Goal: Check status: Check status

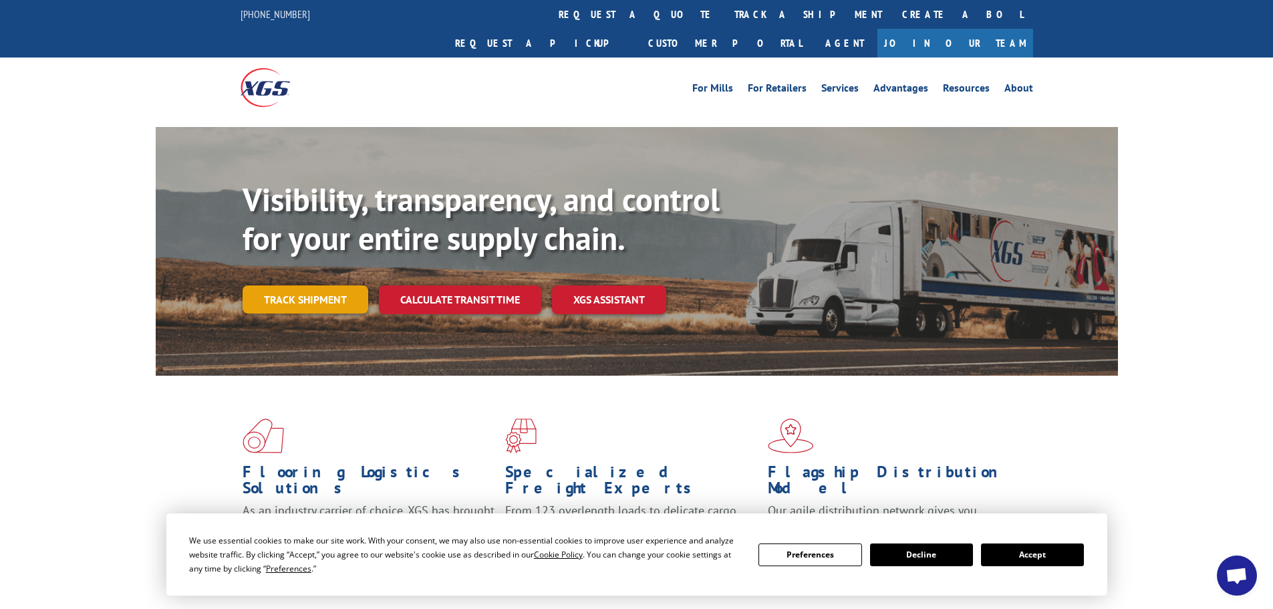
click at [325, 285] on link "Track shipment" at bounding box center [306, 299] width 126 height 28
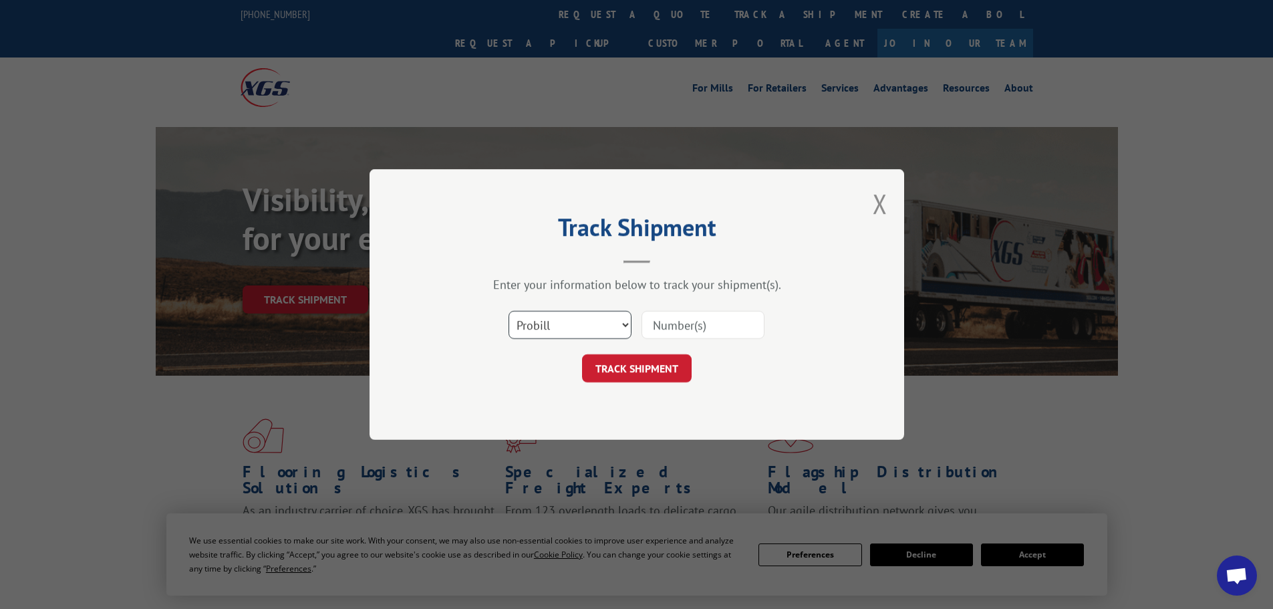
click at [559, 330] on select "Select category... Probill BOL PO" at bounding box center [570, 325] width 123 height 28
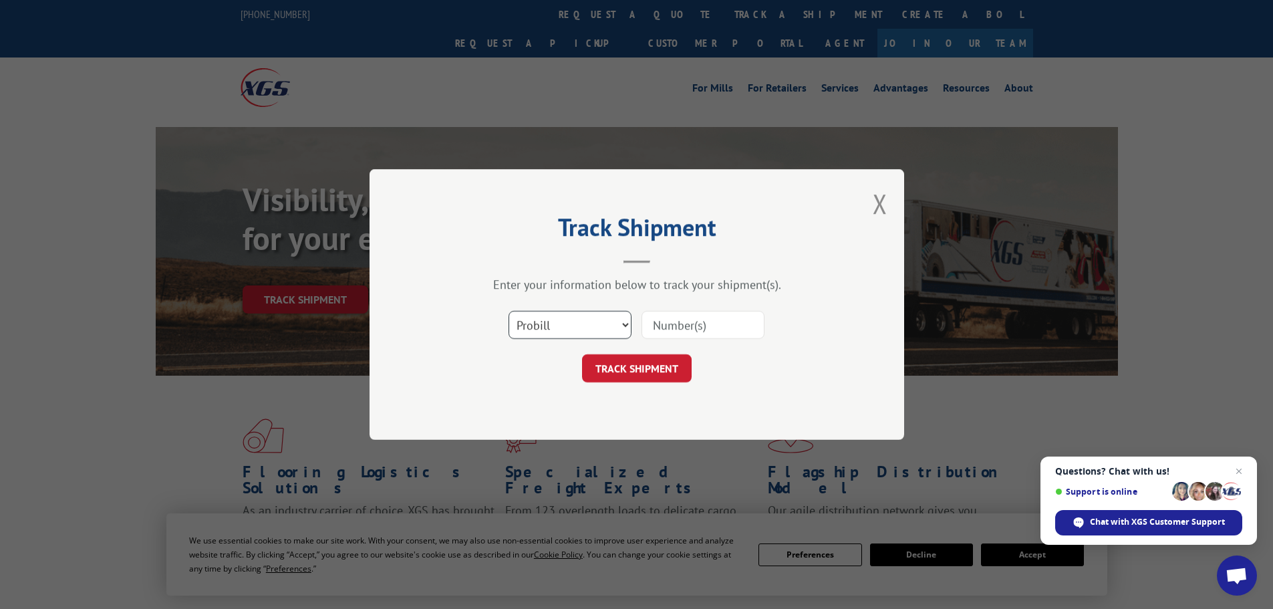
select select "po"
click at [509, 311] on select "Select category... Probill BOL PO" at bounding box center [570, 325] width 123 height 28
click at [652, 331] on input at bounding box center [703, 325] width 123 height 28
paste input "22532990"
type input "22532990"
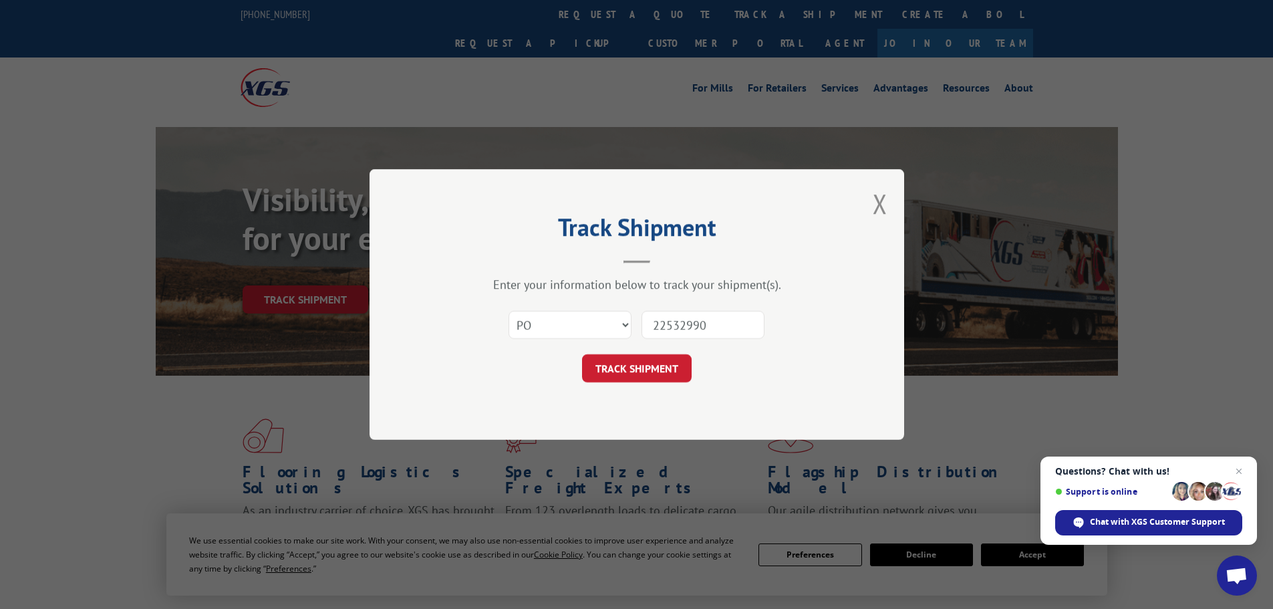
click button "TRACK SHIPMENT" at bounding box center [637, 368] width 110 height 28
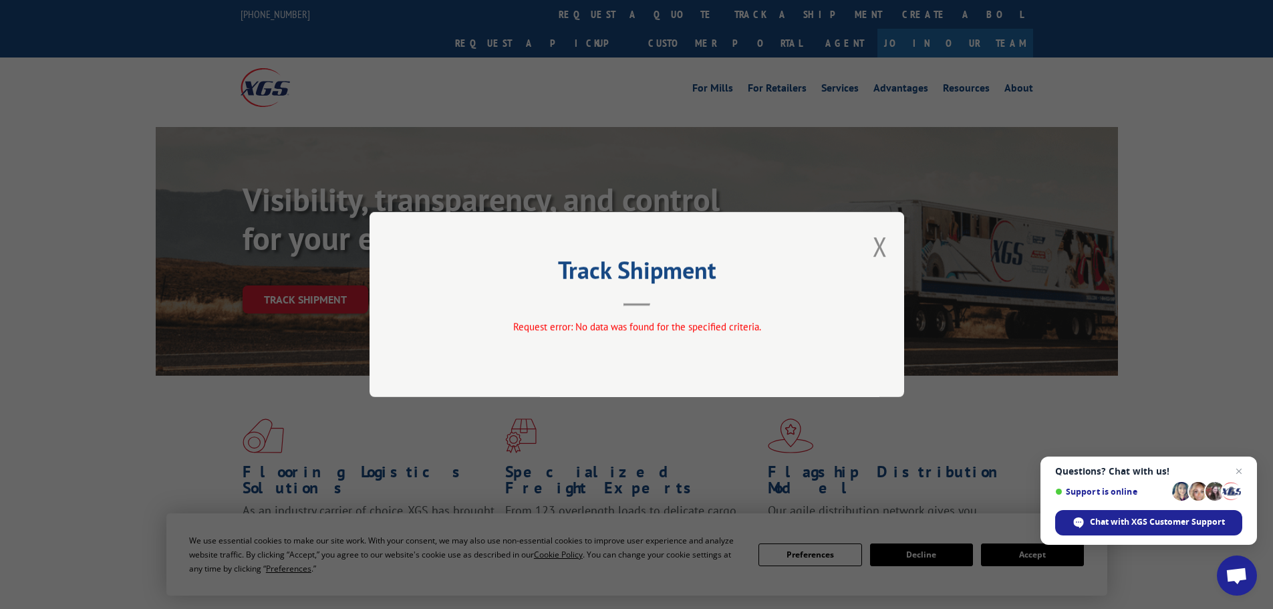
click at [871, 241] on div "Track Shipment Request error: No data was found for the specified criteria." at bounding box center [637, 304] width 535 height 185
click at [876, 243] on button "Close modal" at bounding box center [880, 246] width 15 height 35
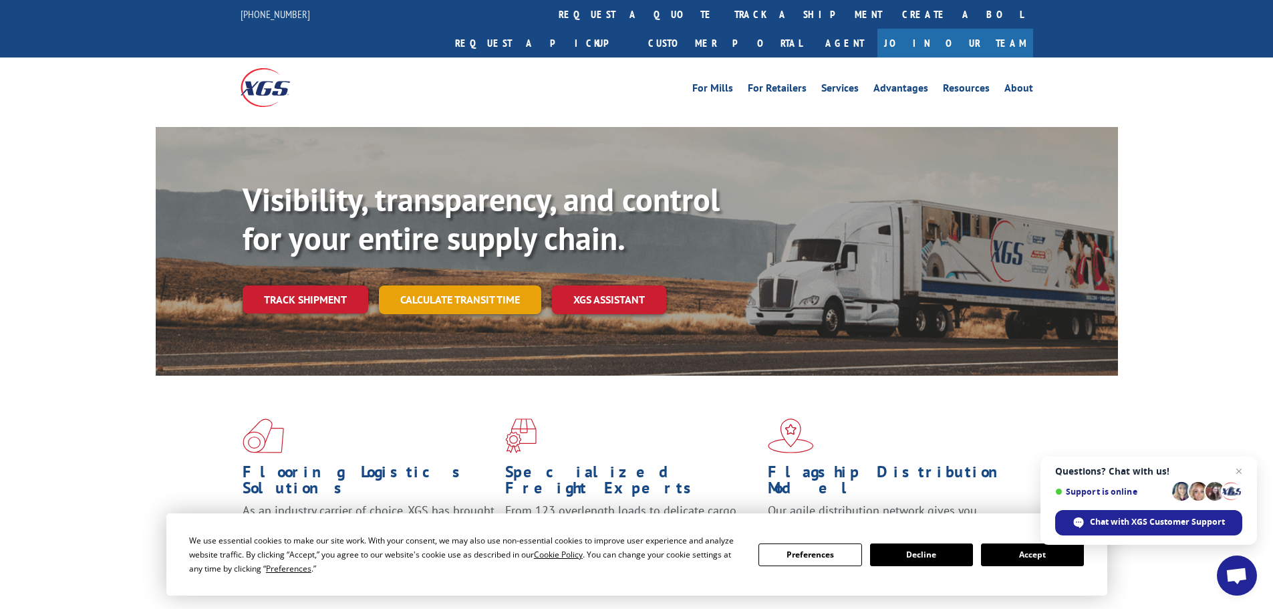
click at [426, 285] on link "Calculate transit time" at bounding box center [460, 299] width 162 height 29
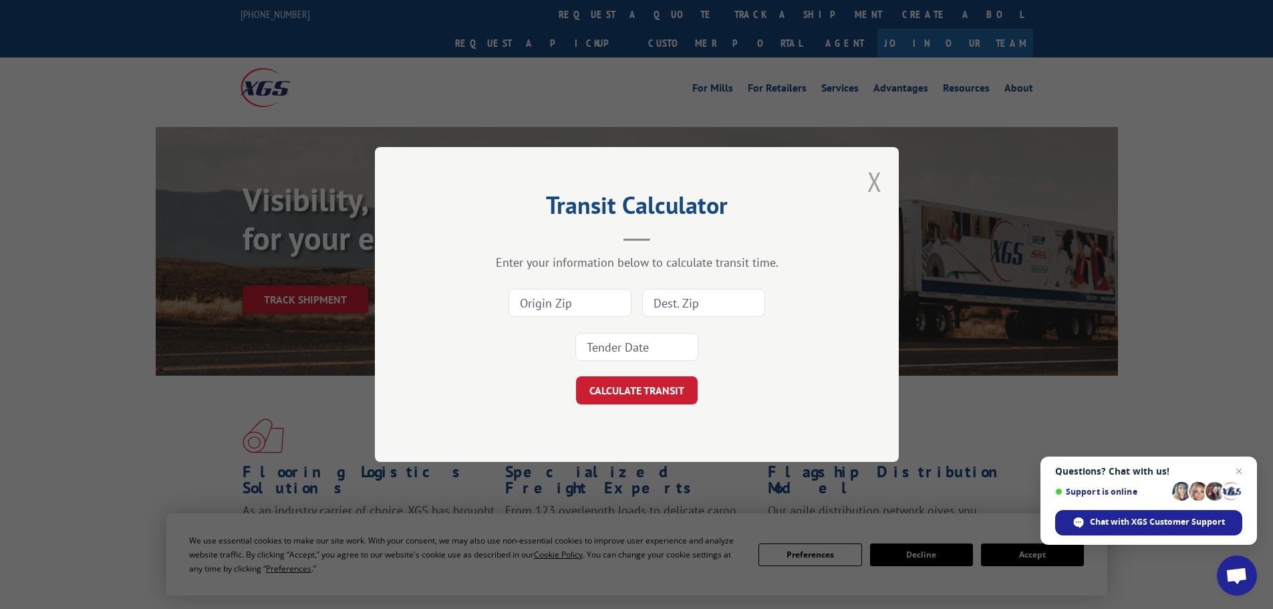
click at [873, 182] on button "Close modal" at bounding box center [874, 181] width 15 height 35
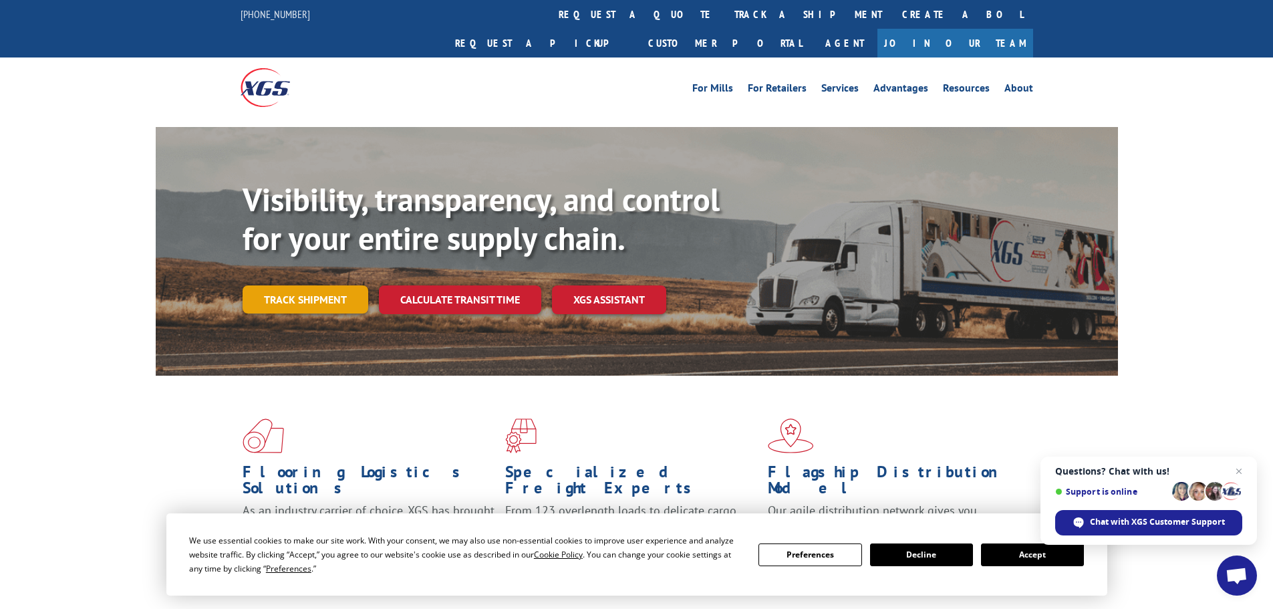
click at [294, 285] on link "Track shipment" at bounding box center [306, 299] width 126 height 28
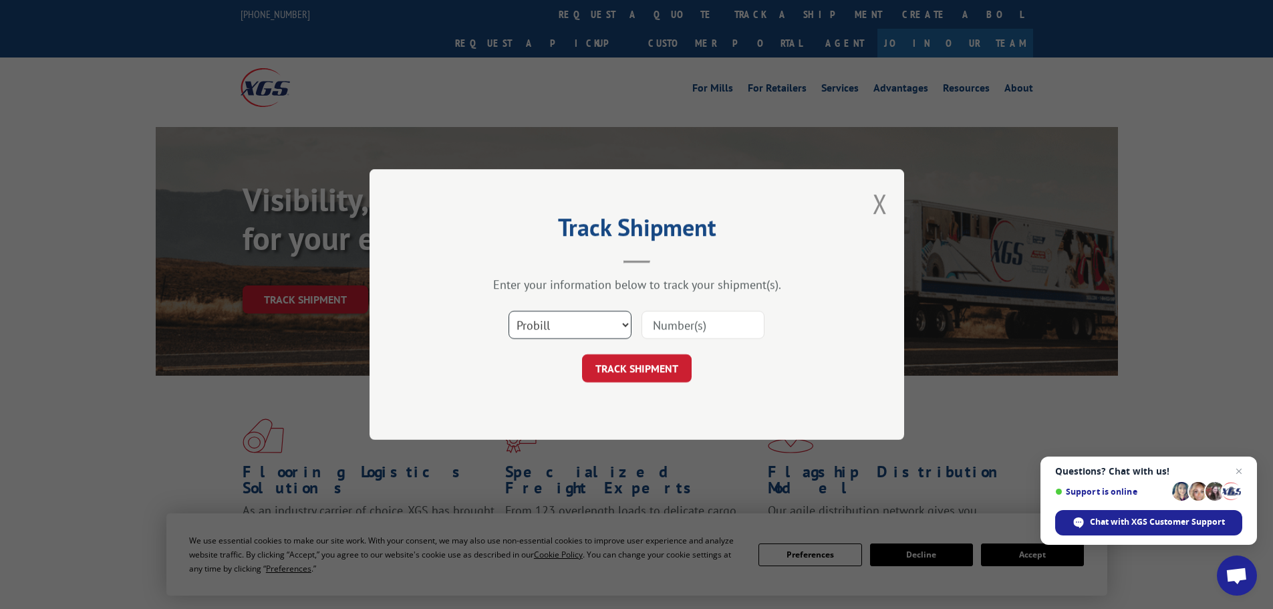
click at [562, 320] on select "Select category... Probill BOL PO" at bounding box center [570, 325] width 123 height 28
select select "po"
click at [509, 311] on select "Select category... Probill BOL PO" at bounding box center [570, 325] width 123 height 28
click at [630, 372] on button "TRACK SHIPMENT" at bounding box center [637, 368] width 110 height 28
click at [666, 323] on input at bounding box center [703, 325] width 123 height 28
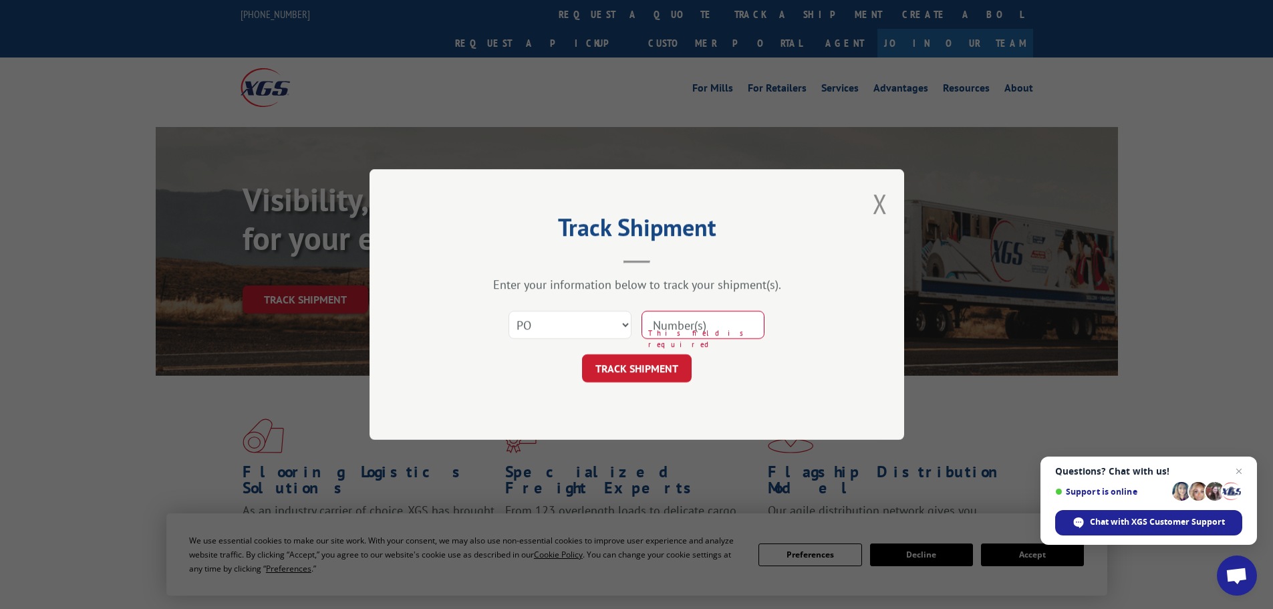
paste input "22532907"
type input "22532907"
click at [657, 371] on button "TRACK SHIPMENT" at bounding box center [637, 368] width 110 height 28
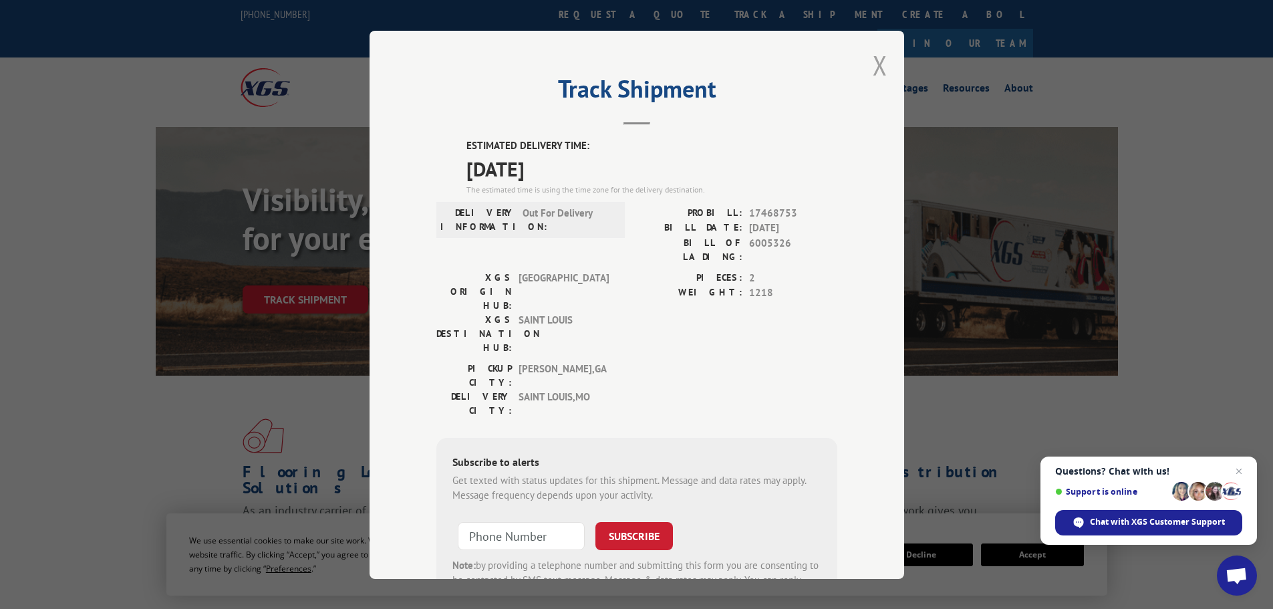
click at [873, 66] on button "Close modal" at bounding box center [880, 64] width 15 height 35
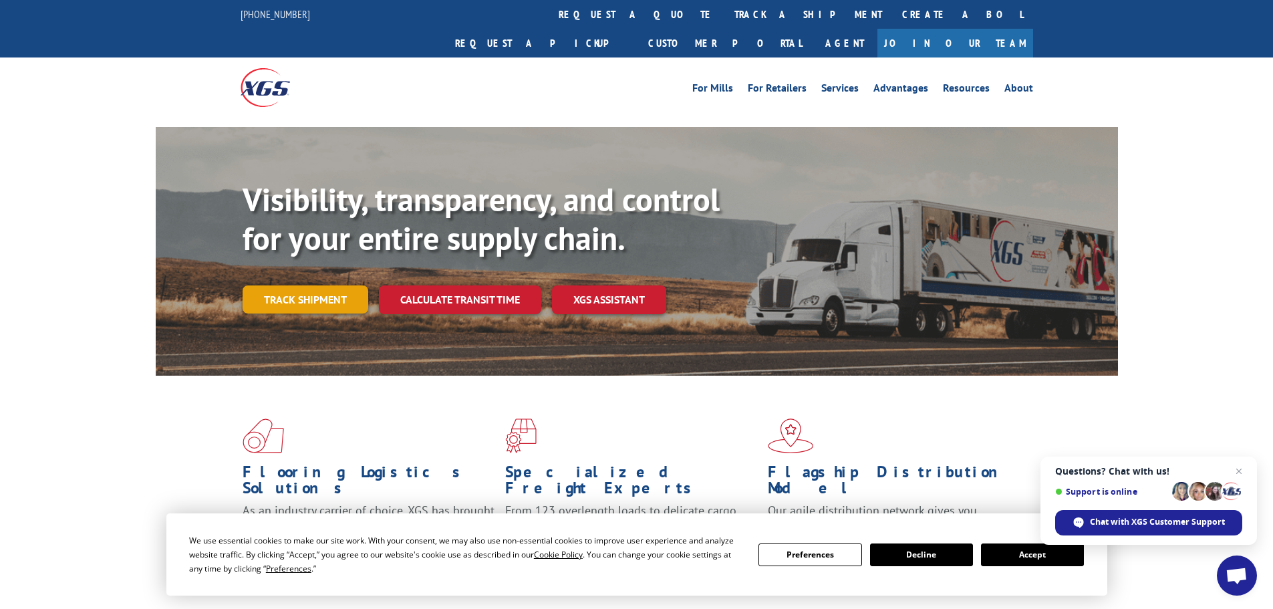
click at [289, 285] on link "Track shipment" at bounding box center [306, 299] width 126 height 28
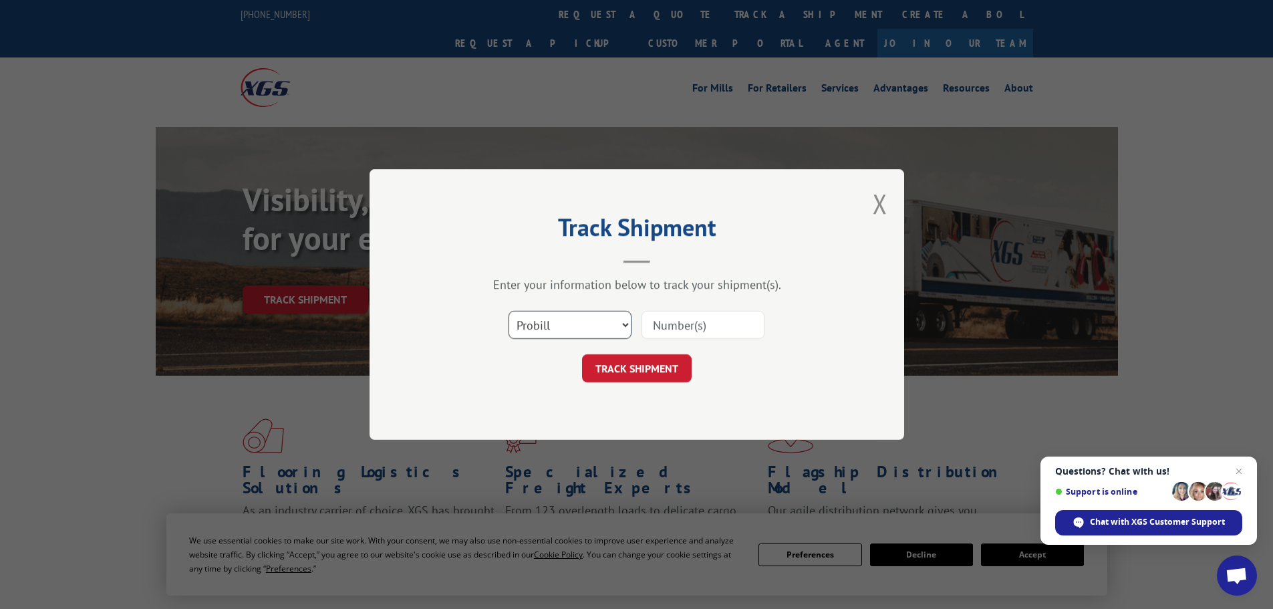
click at [526, 320] on select "Select category... Probill BOL PO" at bounding box center [570, 325] width 123 height 28
select select "po"
click at [509, 311] on select "Select category... Probill BOL PO" at bounding box center [570, 325] width 123 height 28
click at [673, 327] on input at bounding box center [703, 325] width 123 height 28
paste input "22532936"
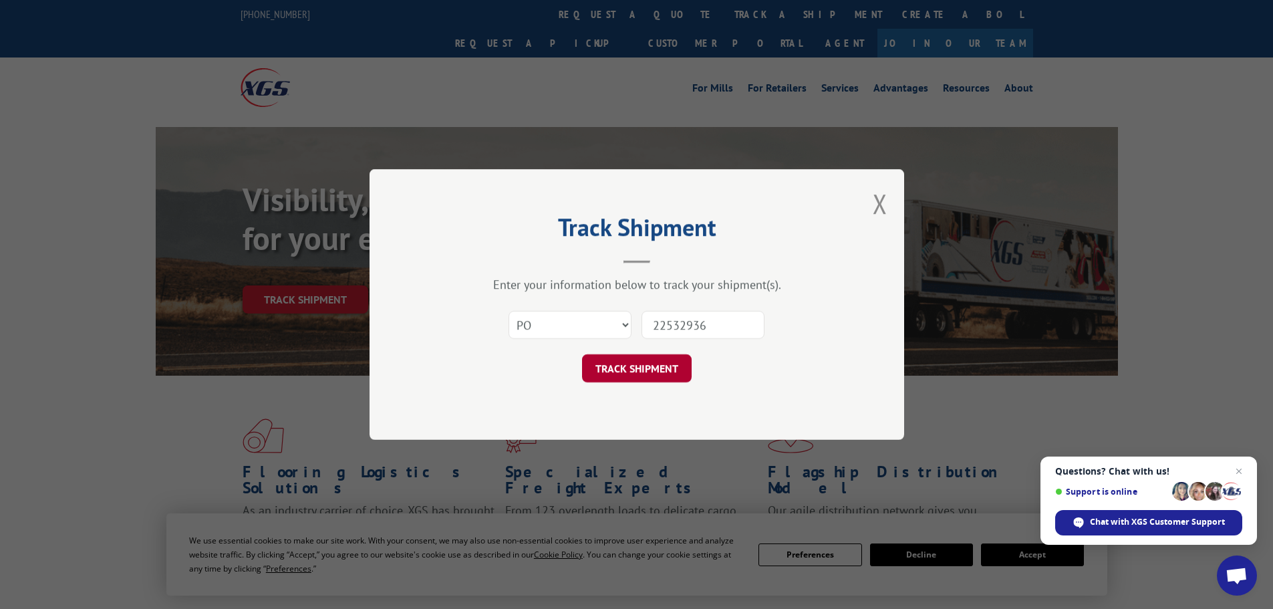
type input "22532936"
click at [636, 374] on button "TRACK SHIPMENT" at bounding box center [637, 368] width 110 height 28
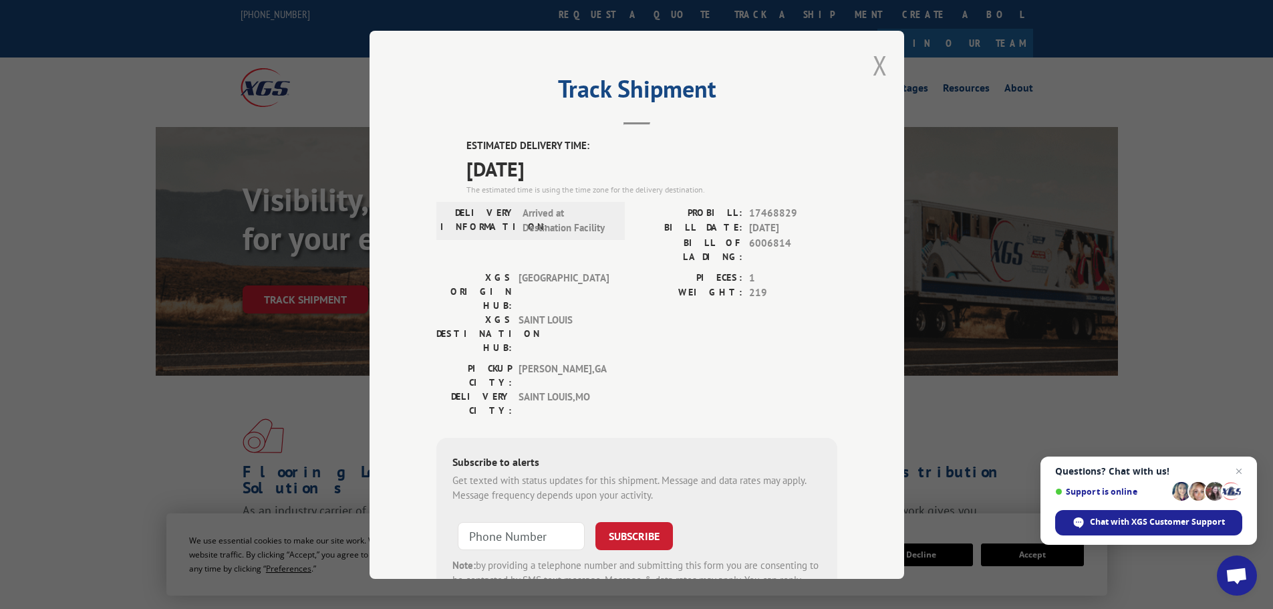
click at [875, 62] on button "Close modal" at bounding box center [880, 64] width 15 height 35
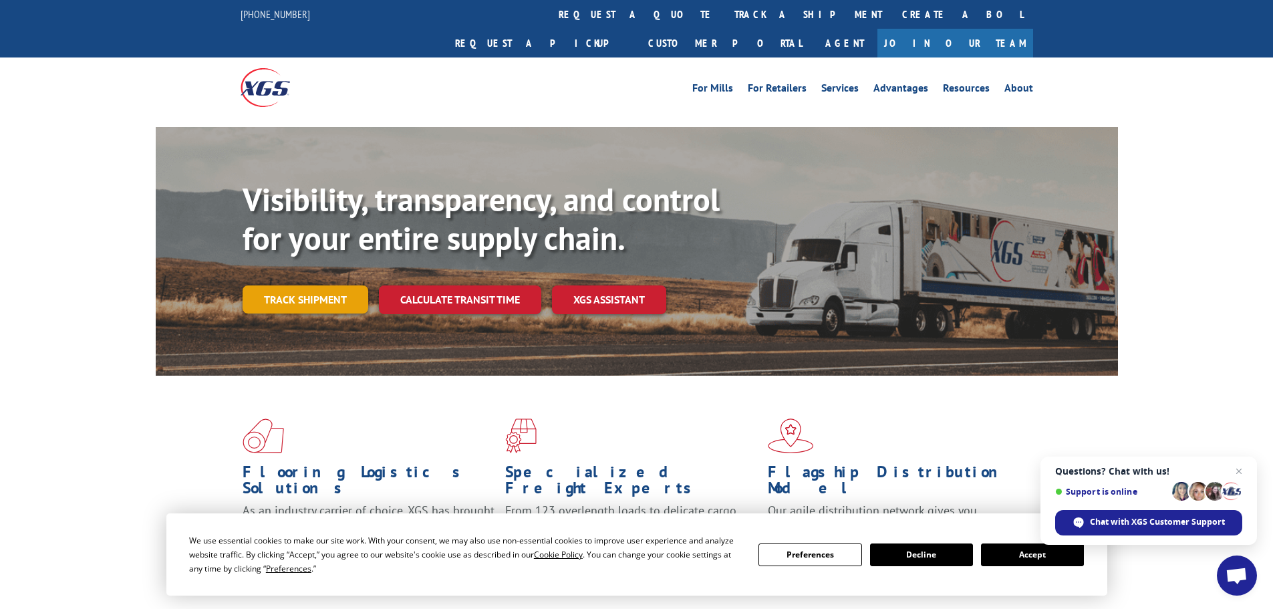
click at [317, 285] on link "Track shipment" at bounding box center [306, 299] width 126 height 28
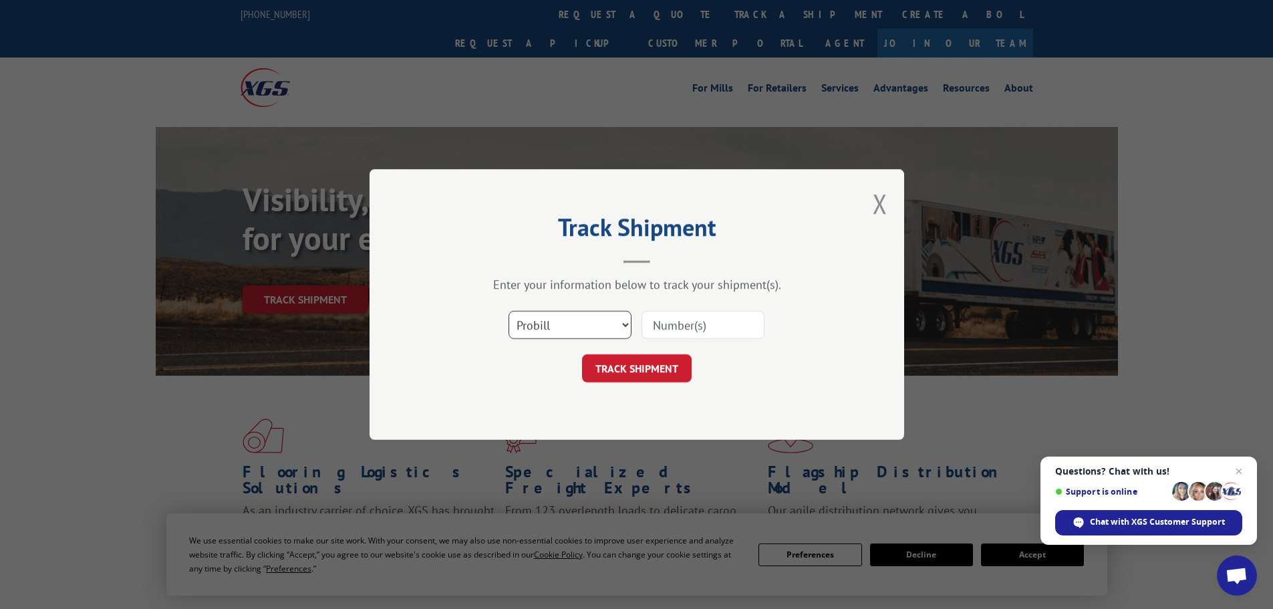
click at [521, 321] on select "Select category... Probill BOL PO" at bounding box center [570, 325] width 123 height 28
select select "po"
click at [509, 311] on select "Select category... Probill BOL PO" at bounding box center [570, 325] width 123 height 28
click at [664, 314] on input at bounding box center [703, 325] width 123 height 28
paste input "22532990"
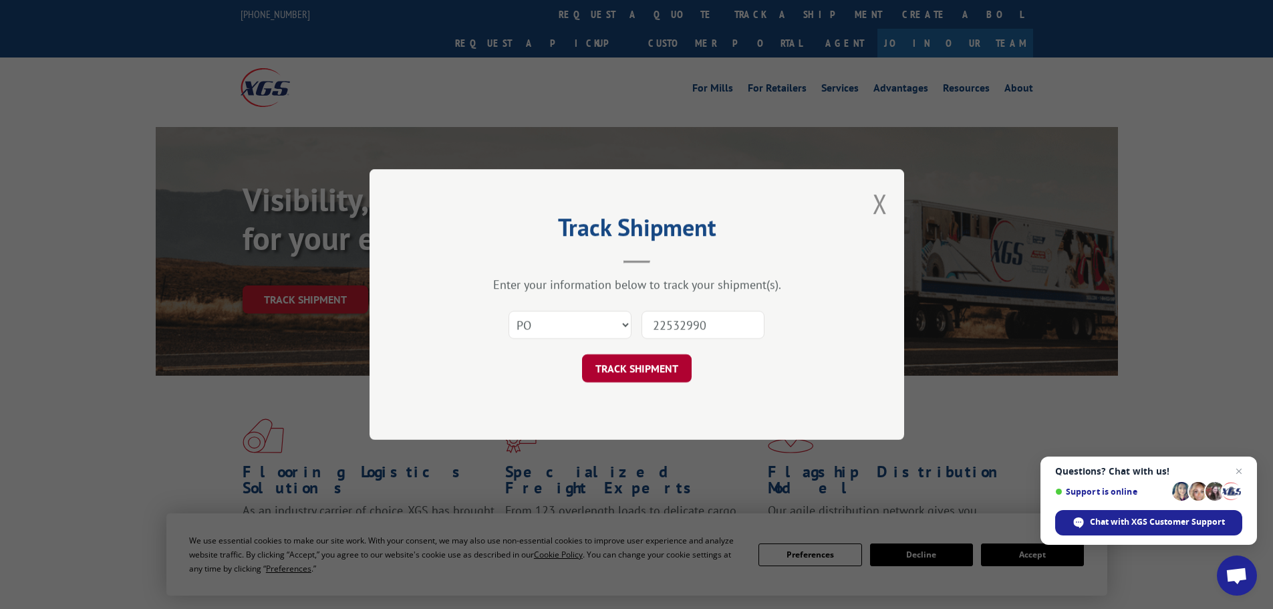
type input "22532990"
click at [638, 372] on button "TRACK SHIPMENT" at bounding box center [637, 368] width 110 height 28
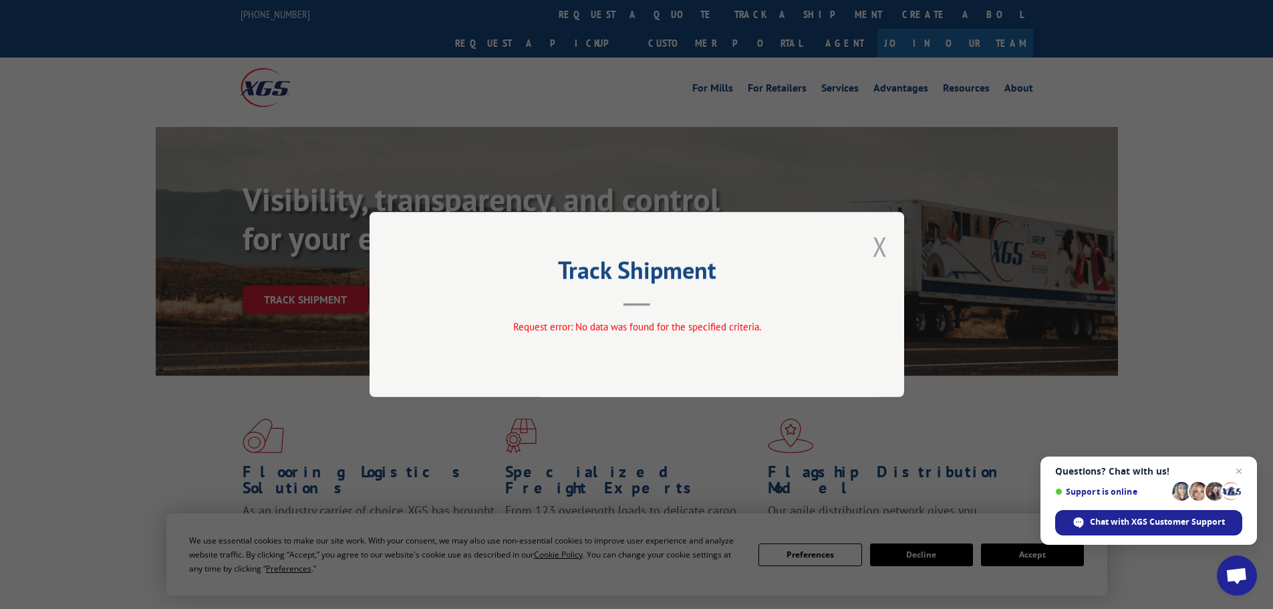
click at [875, 243] on button "Close modal" at bounding box center [880, 246] width 15 height 35
